Goal: Information Seeking & Learning: Learn about a topic

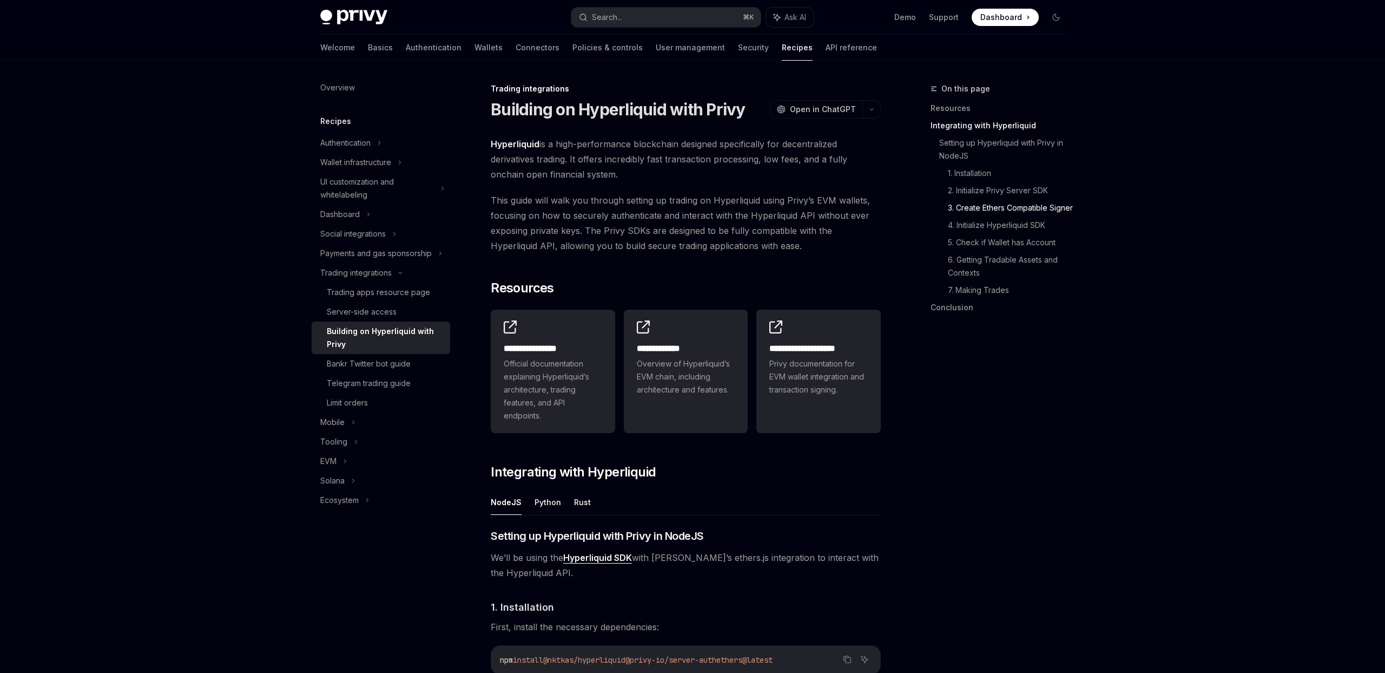
scroll to position [806, 0]
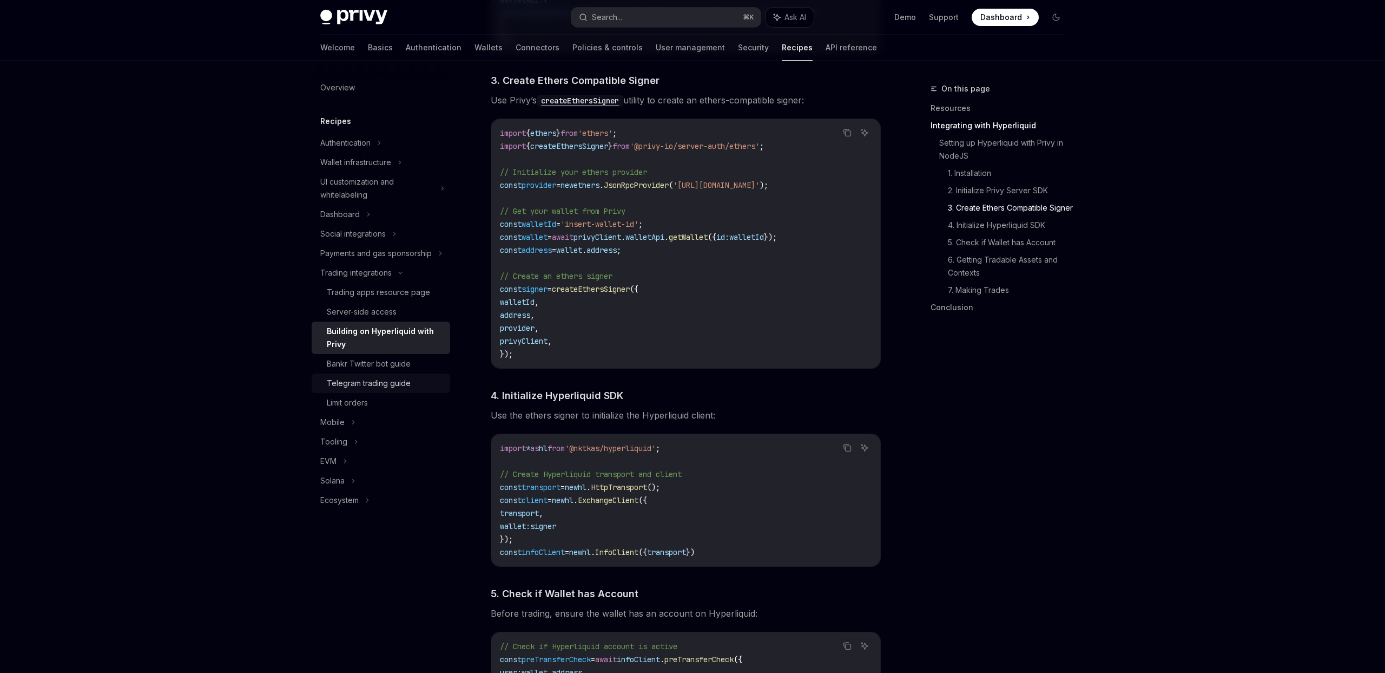
click at [374, 374] on link "Telegram trading guide" at bounding box center [381, 382] width 139 height 19
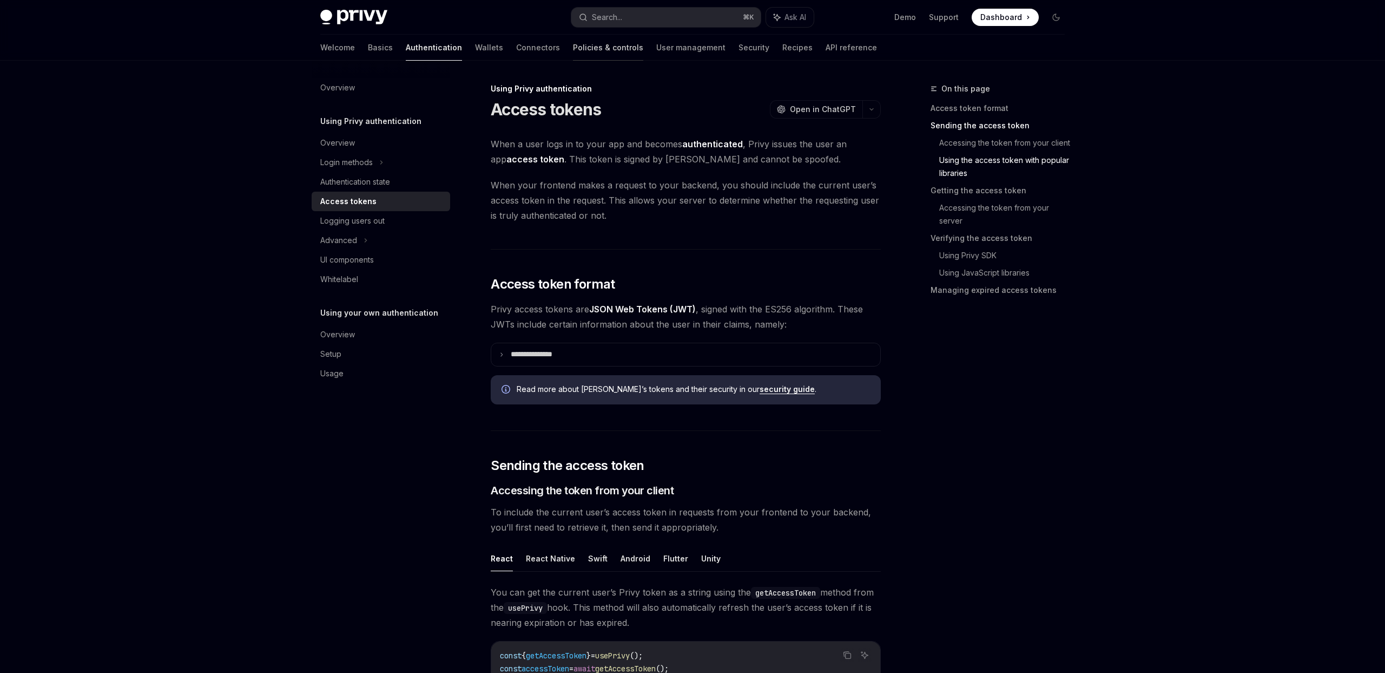
scroll to position [1330, 0]
